Goal: Transaction & Acquisition: Purchase product/service

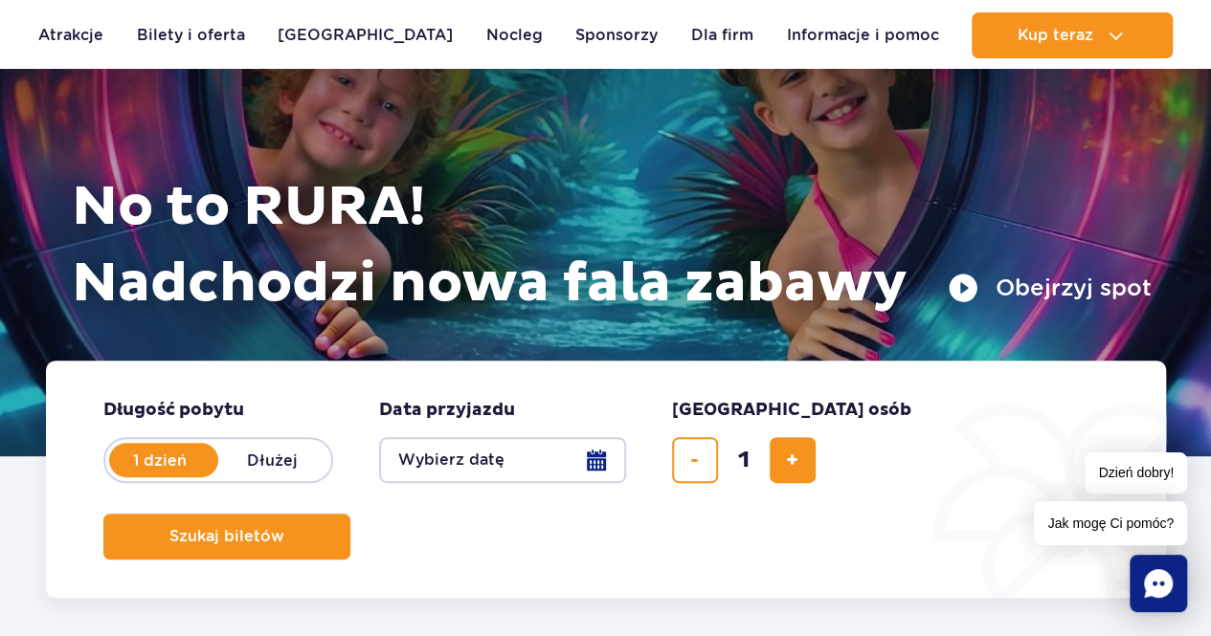
scroll to position [287, 0]
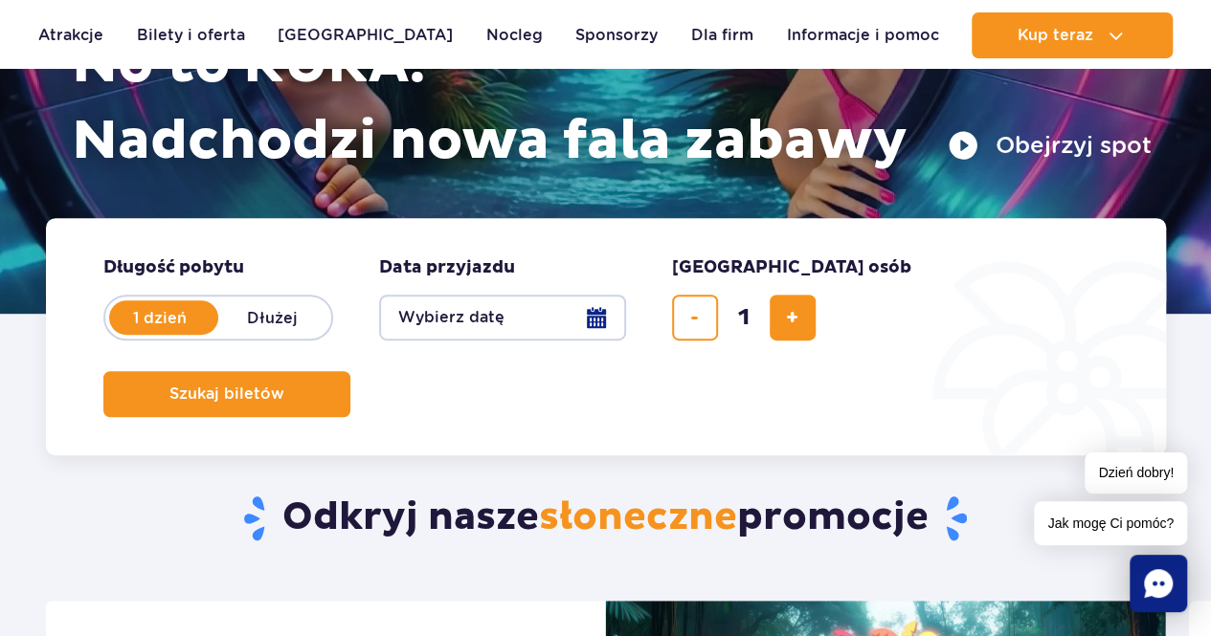
click at [589, 319] on button "Wybierz datę" at bounding box center [502, 318] width 247 height 46
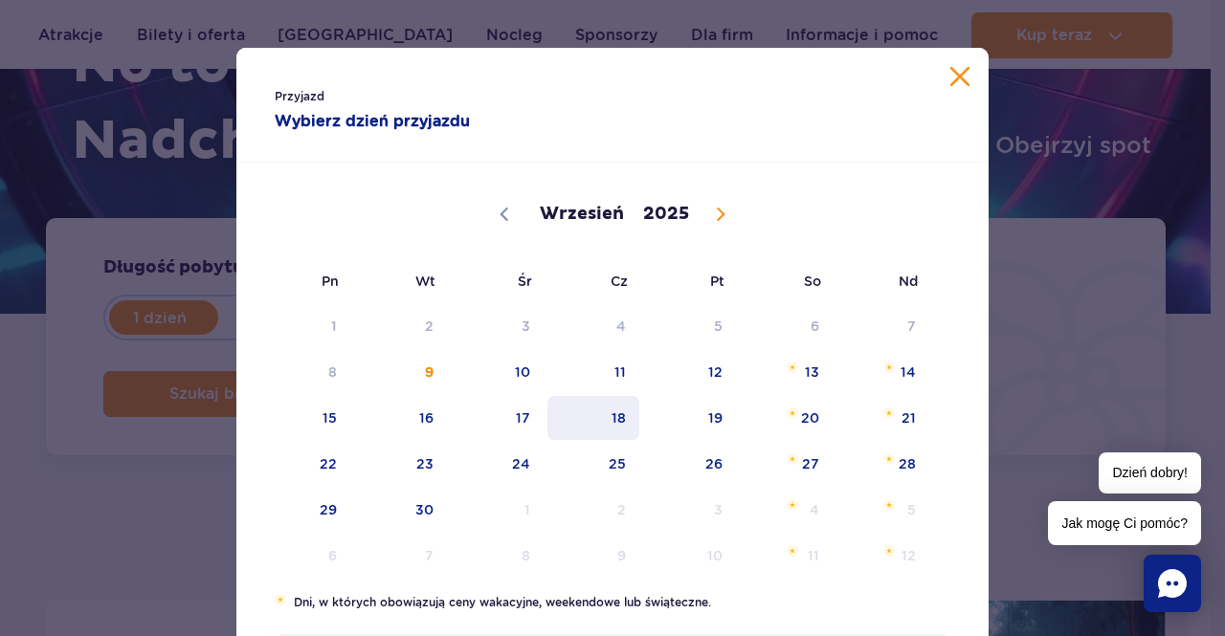
click at [597, 416] on span "18" at bounding box center [593, 418] width 97 height 44
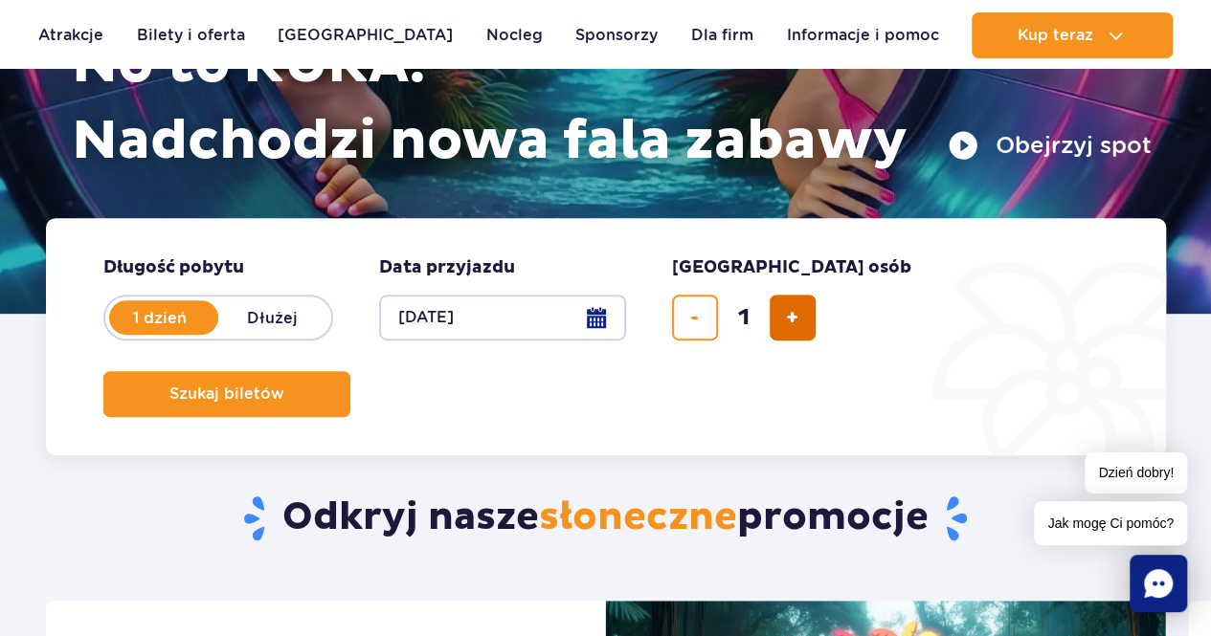
click at [794, 318] on span "dodaj bilet" at bounding box center [792, 318] width 12 height 0
type input "2"
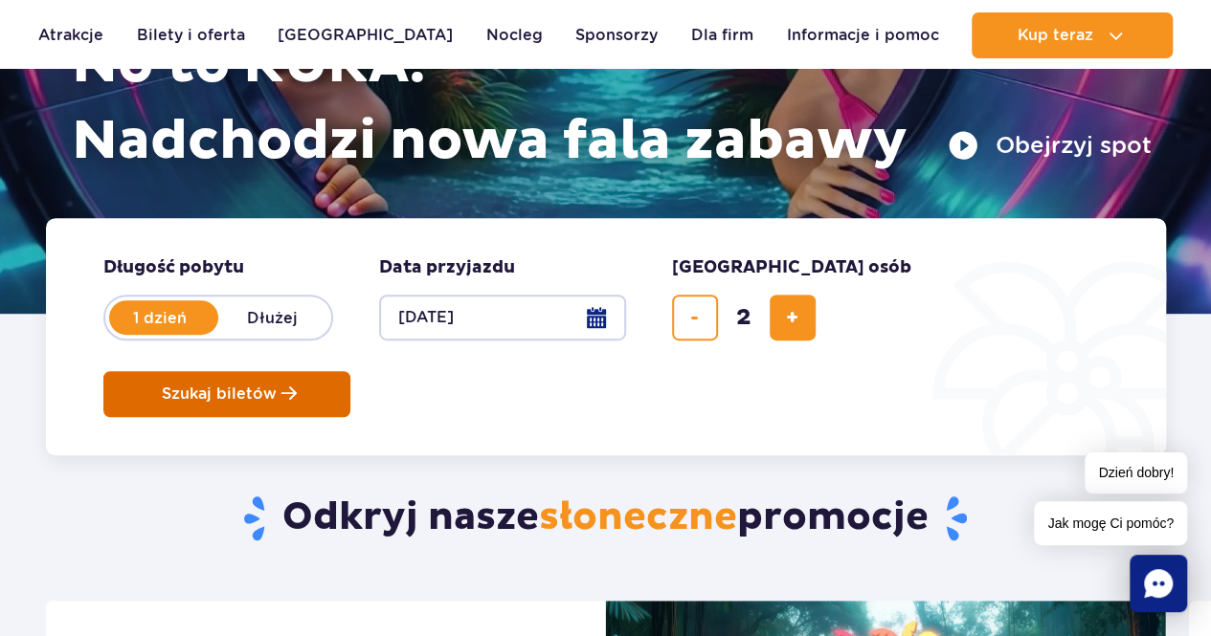
click at [277, 386] on span "Szukaj biletów" at bounding box center [219, 394] width 115 height 17
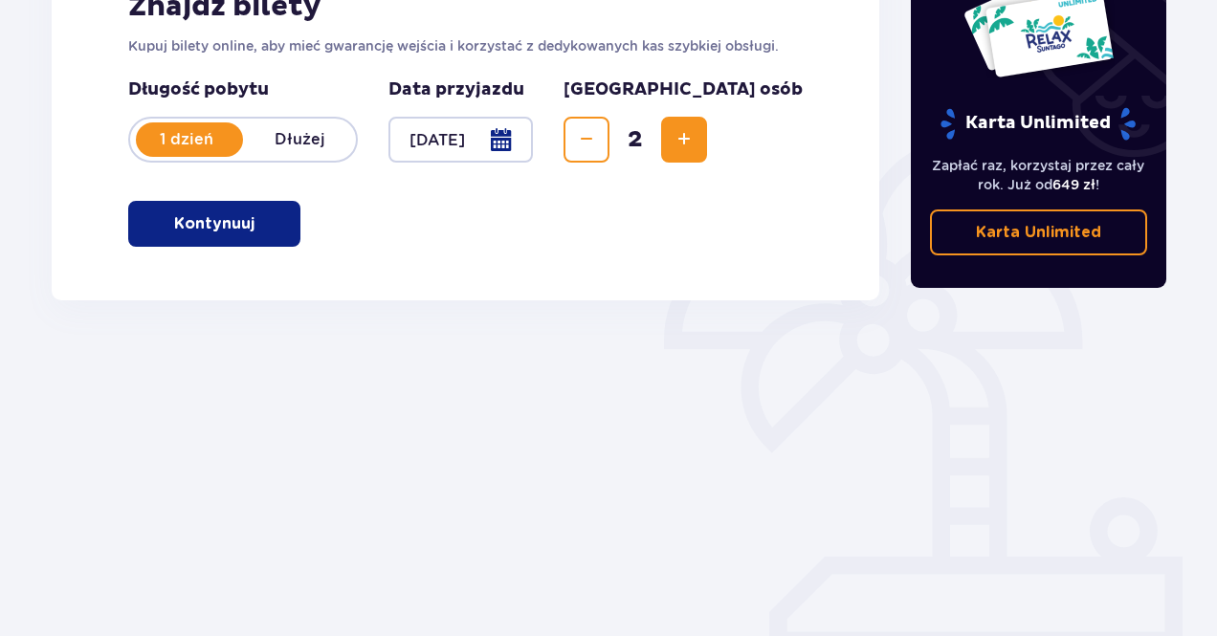
click at [252, 240] on button "Kontynuuj" at bounding box center [214, 224] width 172 height 46
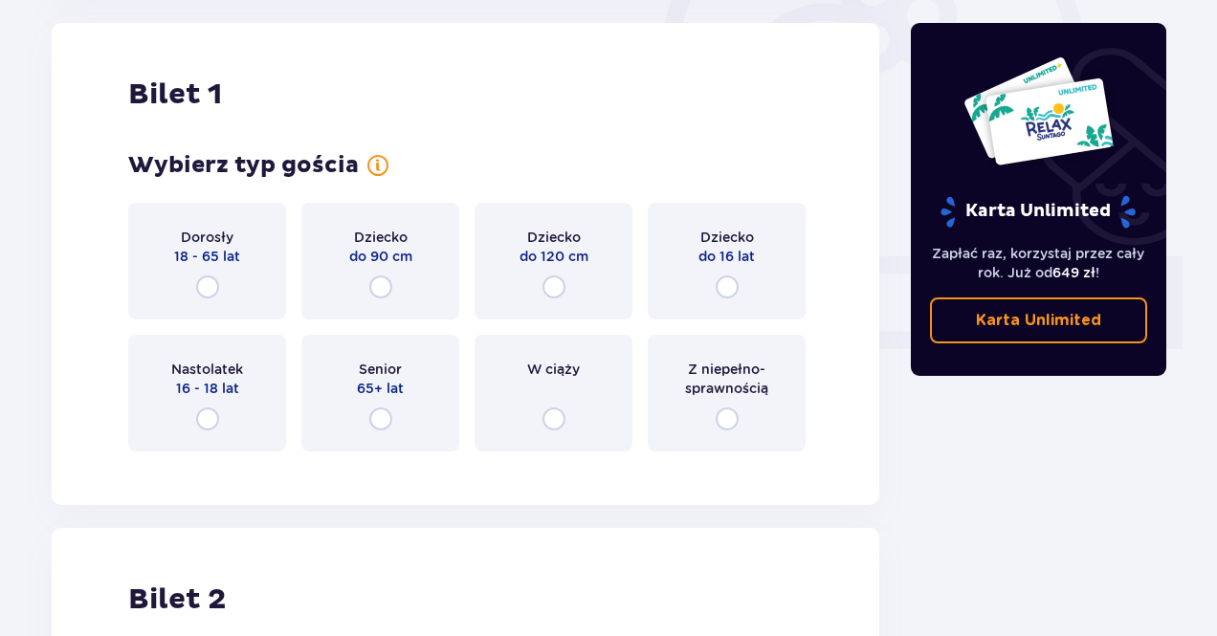
click at [238, 254] on p "18 - 65 lat" at bounding box center [207, 256] width 66 height 19
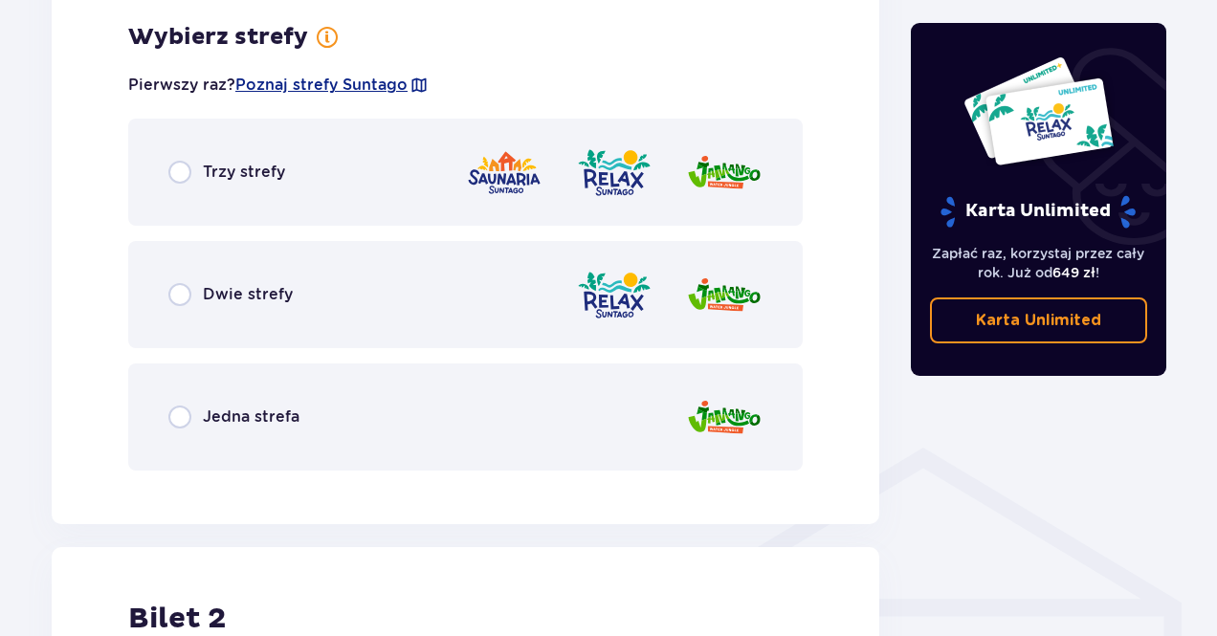
click at [239, 167] on p "Trzy strefy" at bounding box center [244, 172] width 82 height 21
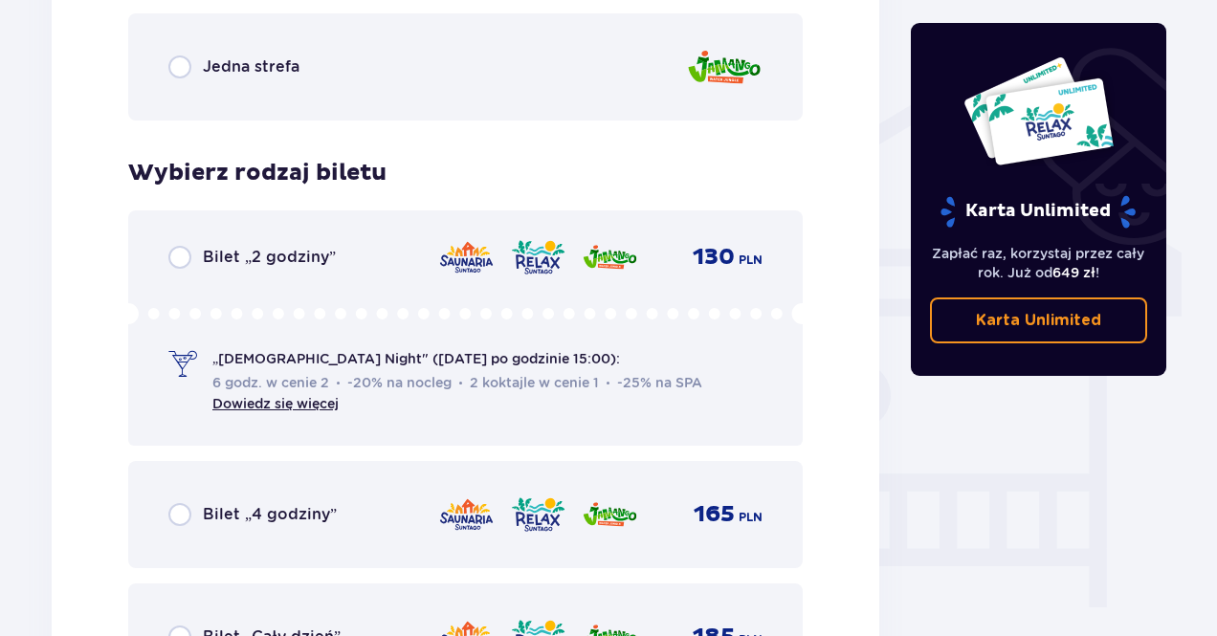
scroll to position [1401, 0]
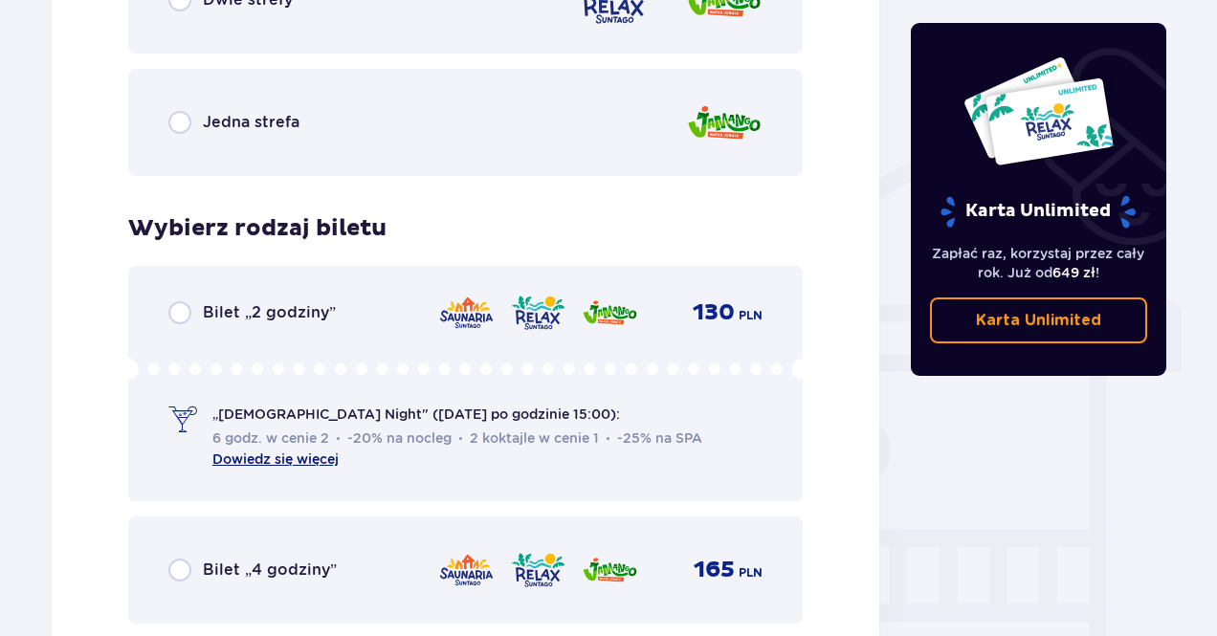
click at [300, 456] on link "Dowiedz się więcej" at bounding box center [275, 459] width 126 height 15
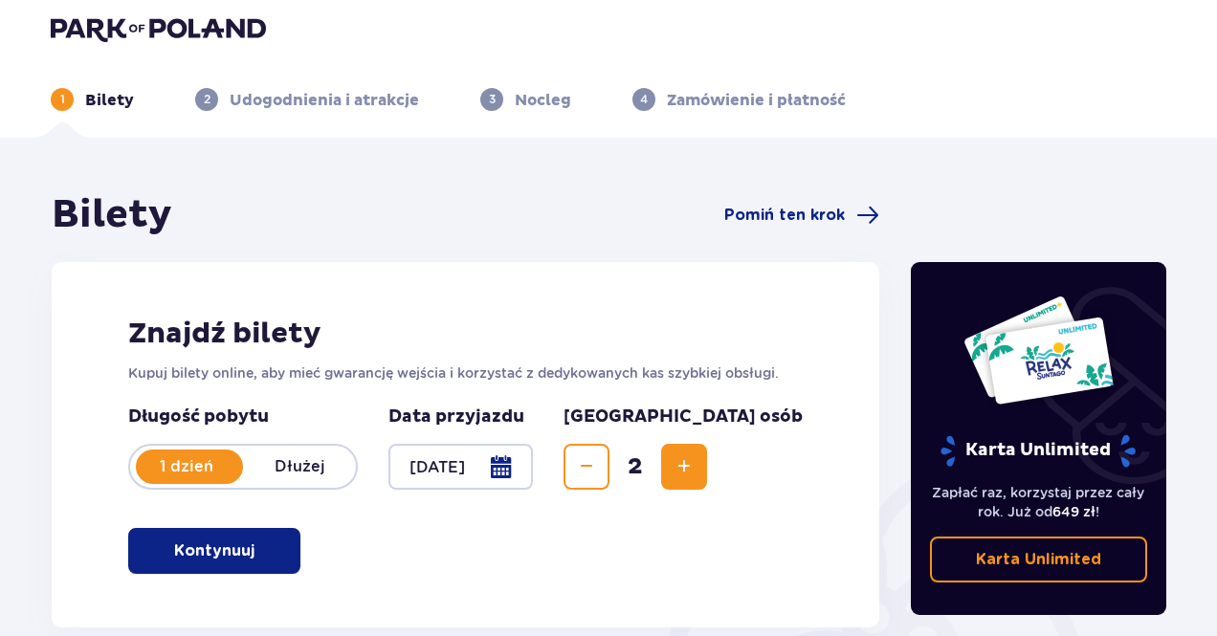
scroll to position [0, 0]
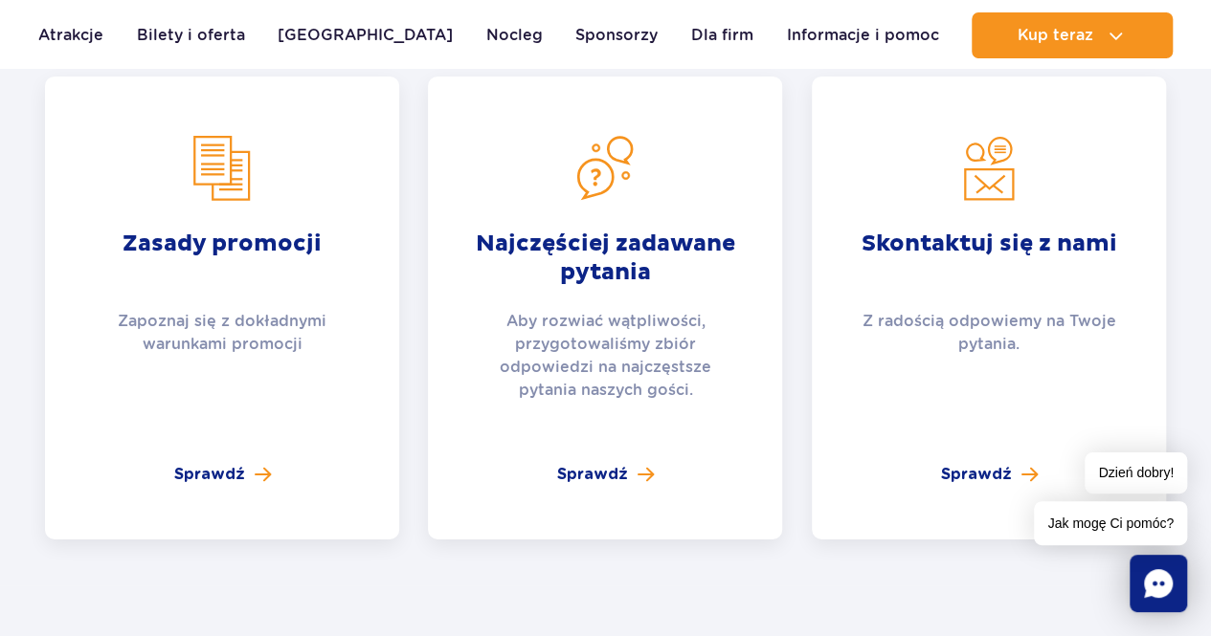
scroll to position [3254, 0]
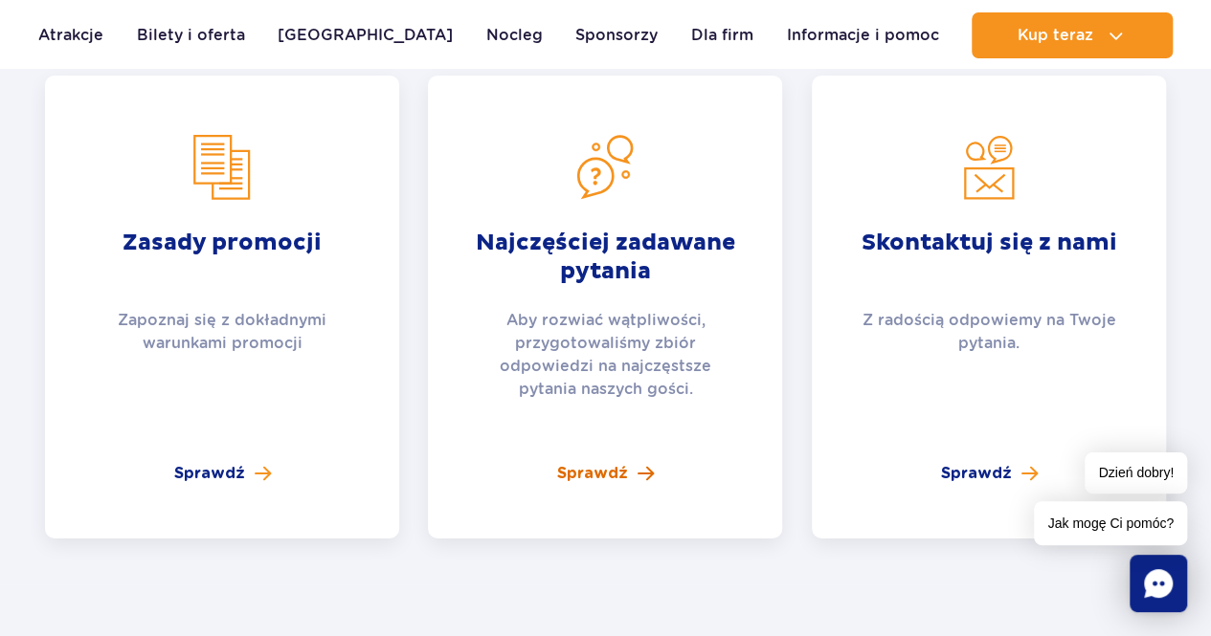
click at [595, 462] on span "Sprawdź" at bounding box center [592, 473] width 71 height 23
click at [238, 462] on span "Sprawdź" at bounding box center [209, 473] width 71 height 23
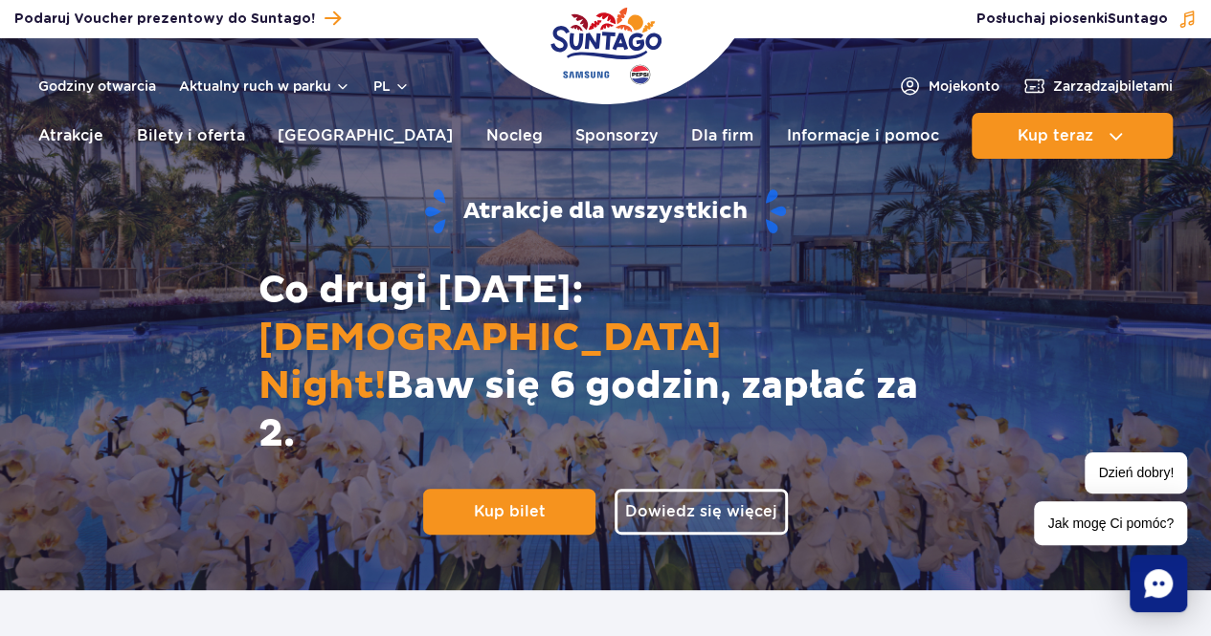
scroll to position [0, 0]
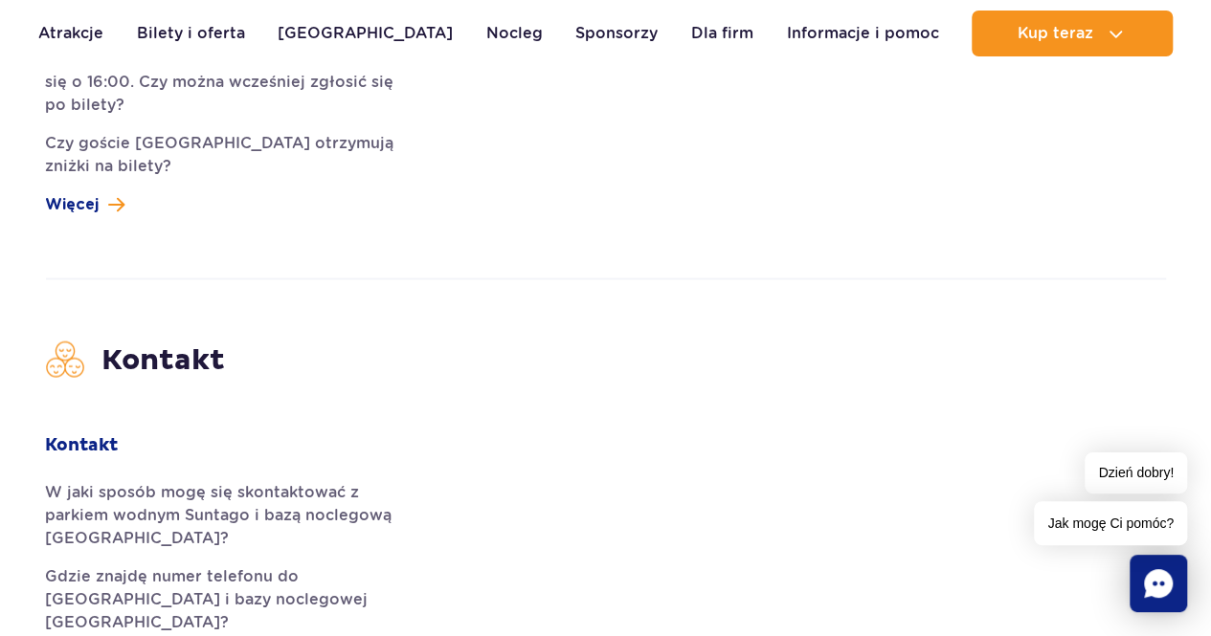
scroll to position [5837, 0]
